Goal: Task Accomplishment & Management: Manage account settings

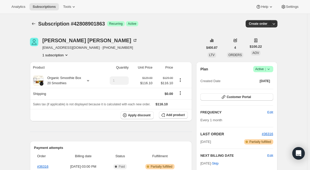
click at [271, 70] on icon at bounding box center [268, 68] width 5 height 5
click at [266, 80] on span "Pause subscription" at bounding box center [264, 79] width 29 height 4
